Goal: Task Accomplishment & Management: Complete application form

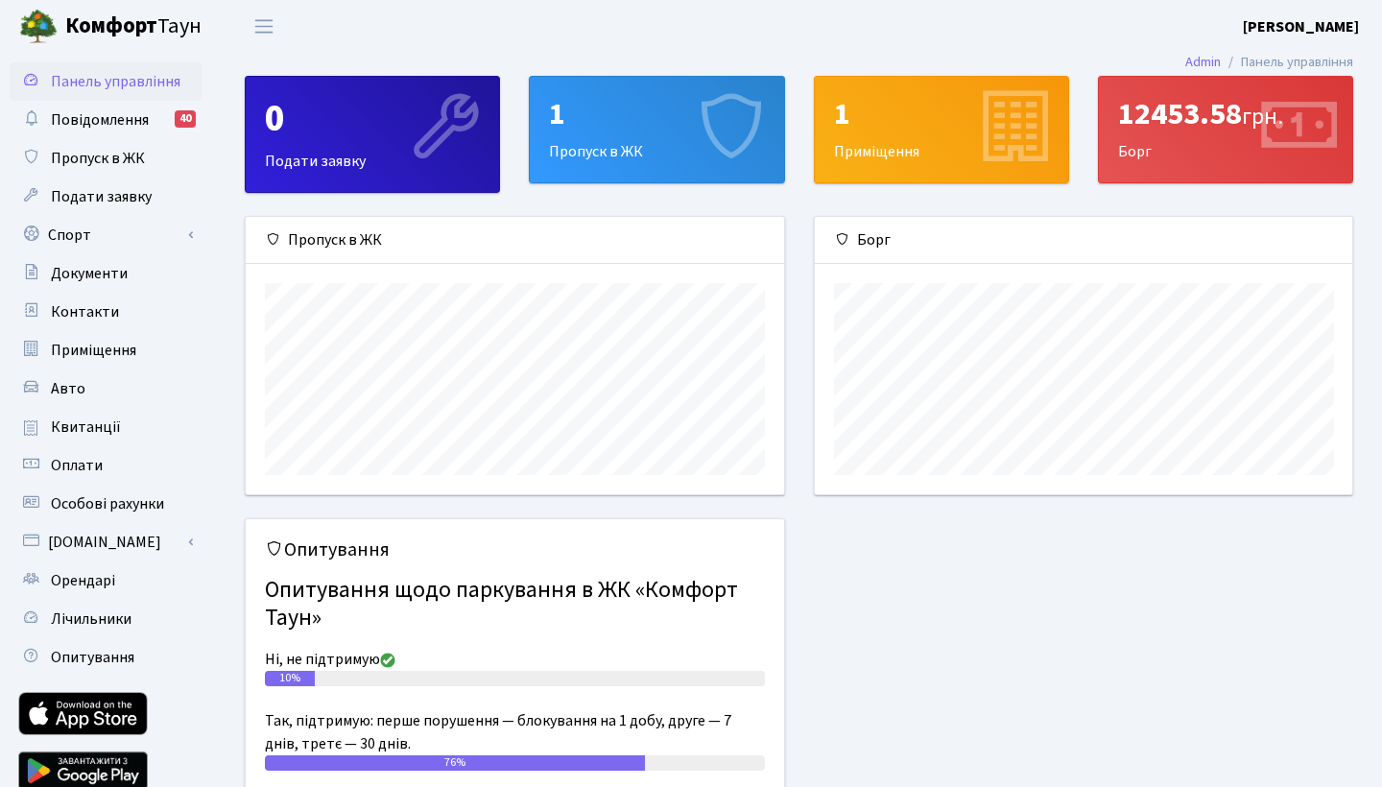
scroll to position [277, 537]
click at [122, 158] on span "Пропуск в ЖК" at bounding box center [98, 158] width 94 height 21
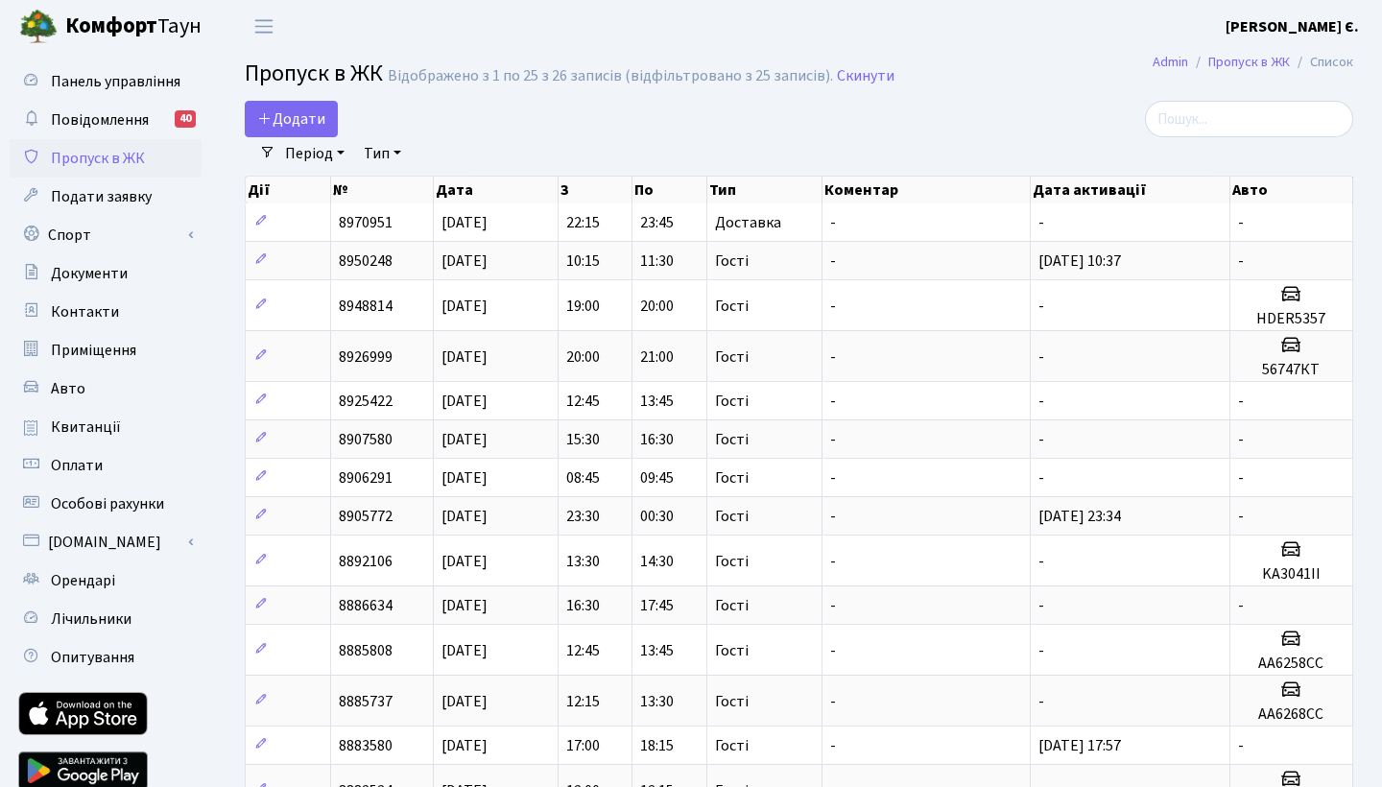
select select "25"
click at [300, 119] on span "Додати" at bounding box center [291, 118] width 68 height 21
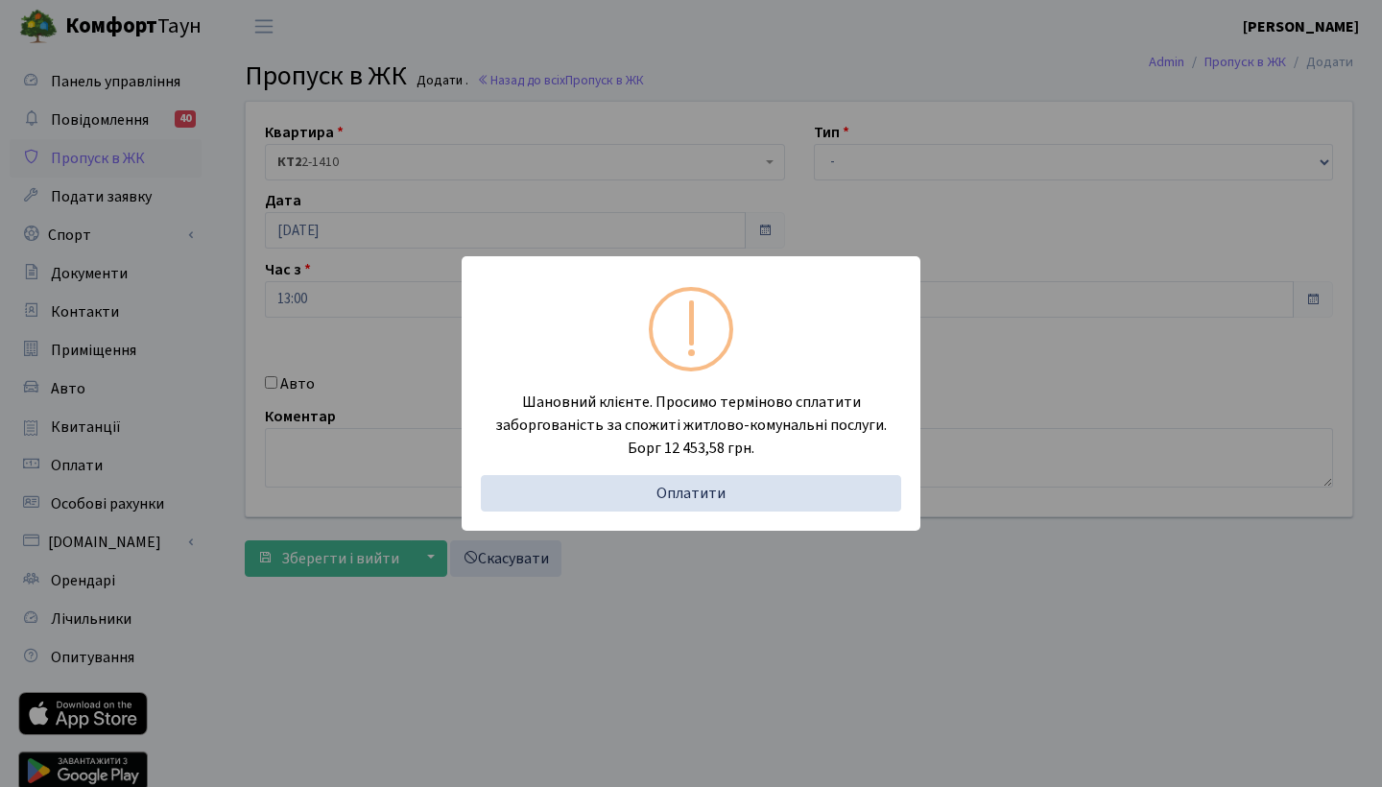
click at [723, 213] on div "Шановний клієнте. Просимо терміново сплатити заборгованість за спожиті житлово-…" at bounding box center [691, 393] width 1382 height 787
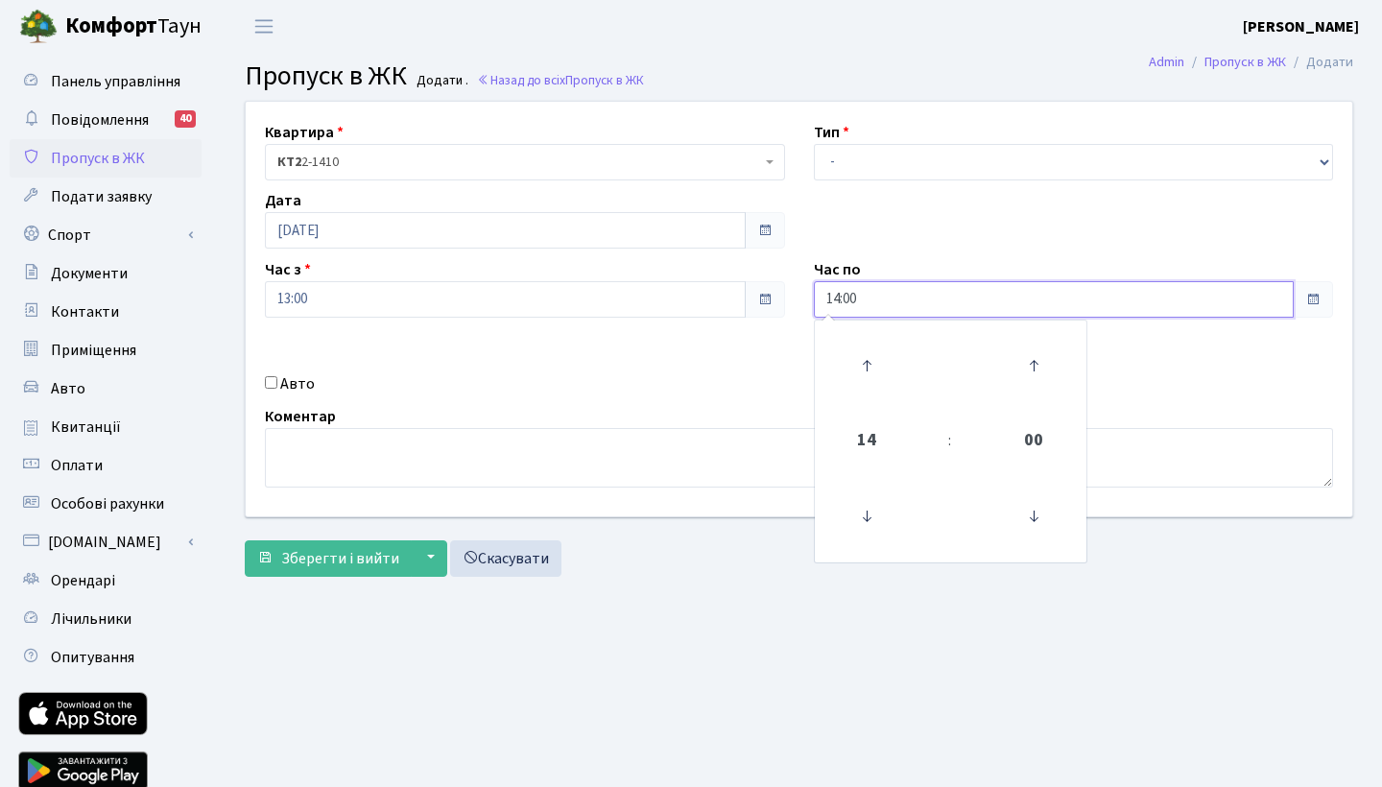
click at [917, 301] on input "14:00" at bounding box center [1054, 299] width 481 height 36
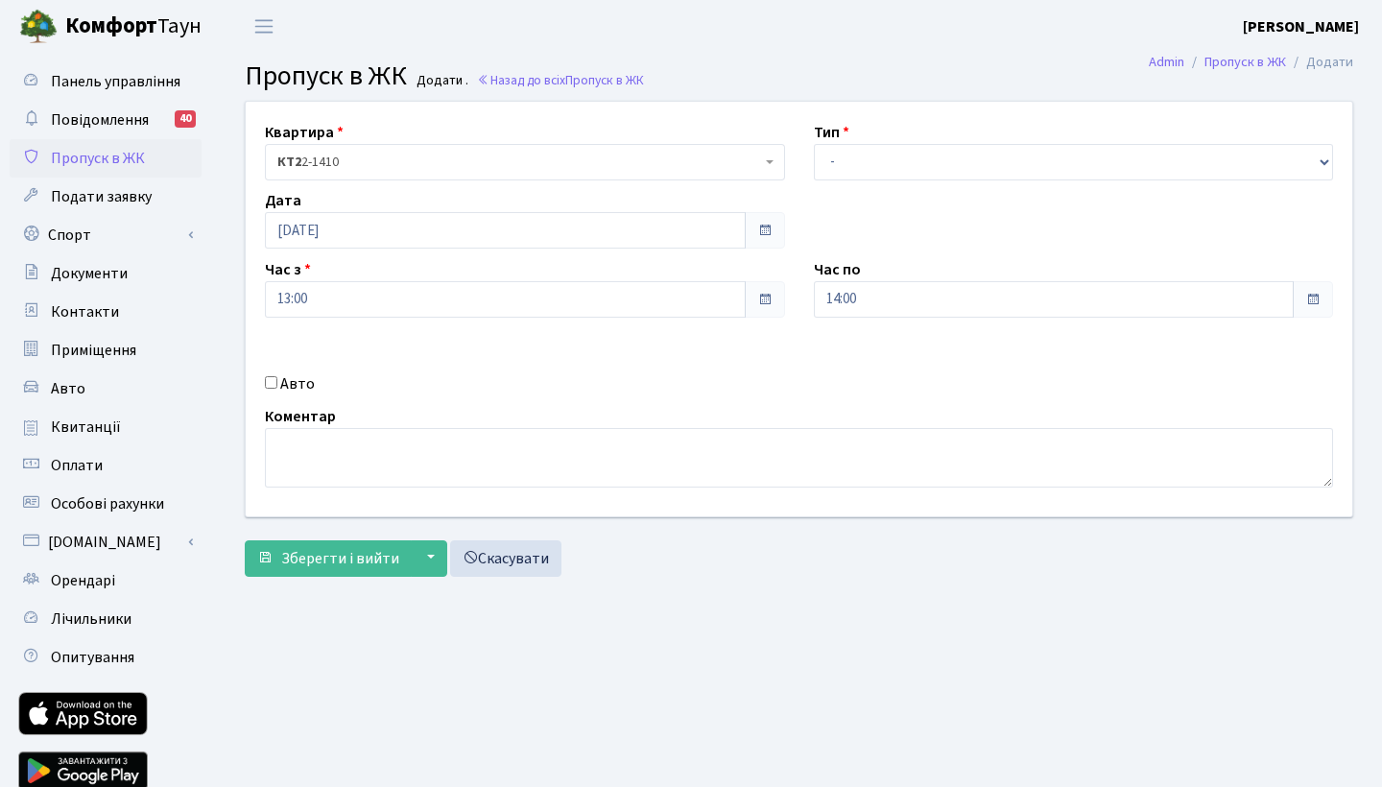
click at [938, 202] on div "Квартира <b>КТ2</b>&nbsp;&nbsp;&nbsp;2-1410 КТ2 2-1410 Тип - Доставка Таксі Гос…" at bounding box center [798, 309] width 1135 height 415
select select "3"
click at [288, 548] on span "Зберегти і вийти" at bounding box center [340, 558] width 118 height 21
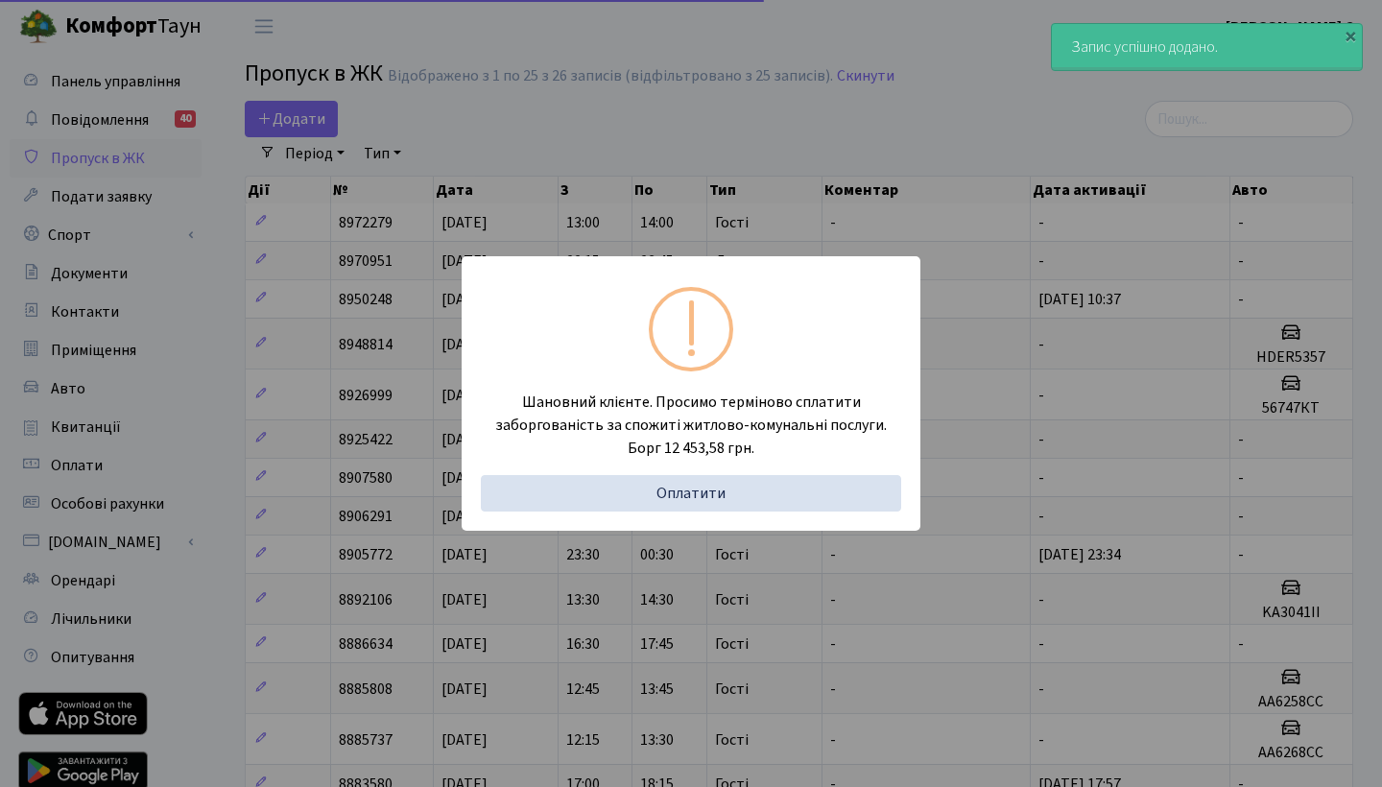
select select "25"
click at [537, 130] on div "Шановний клієнте. Просимо терміново сплатити заборгованість за спожиті житлово-…" at bounding box center [691, 393] width 1382 height 787
